Goal: Transaction & Acquisition: Purchase product/service

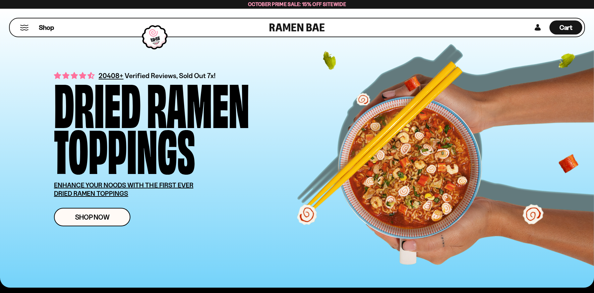
click at [161, 211] on div "Shop Now" at bounding box center [188, 217] width 268 height 18
click at [122, 215] on link "Shop Now" at bounding box center [92, 217] width 76 height 18
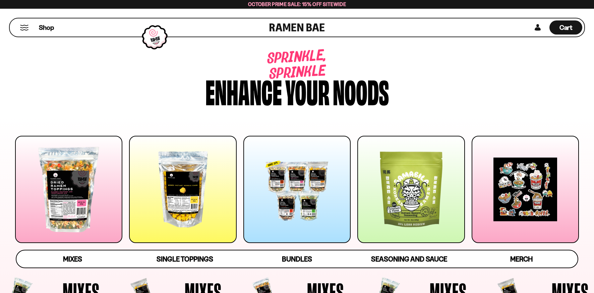
click at [95, 212] on div at bounding box center [68, 189] width 107 height 107
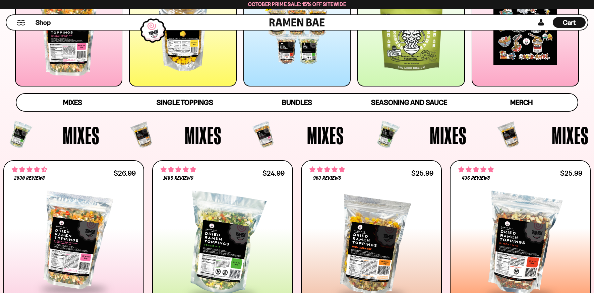
scroll to position [149, 0]
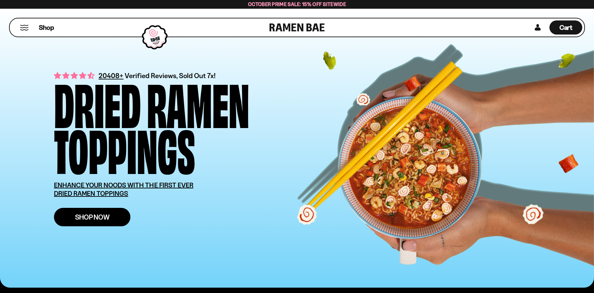
click at [117, 212] on link "Shop Now" at bounding box center [92, 217] width 76 height 18
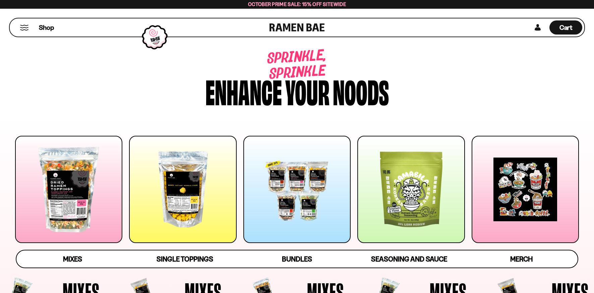
click at [79, 202] on div at bounding box center [68, 189] width 107 height 107
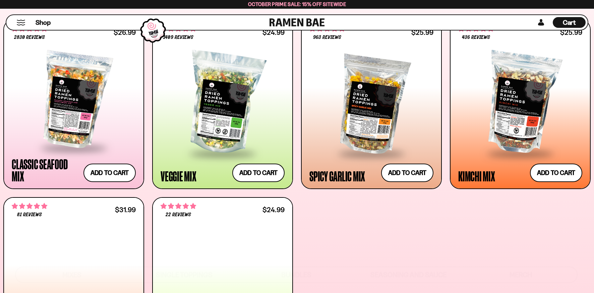
scroll to position [310, 0]
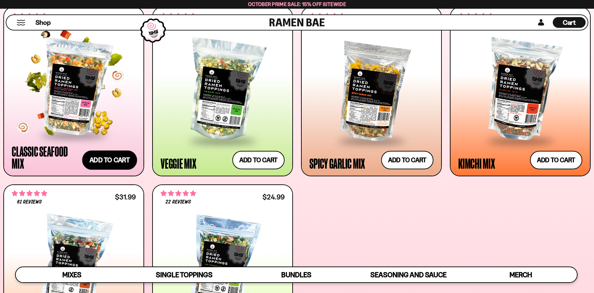
click at [103, 159] on button "Add to cart Add ― Regular price $26.99 Regular price Sale price $26.99 Unit pri…" at bounding box center [109, 160] width 55 height 19
